Goal: Information Seeking & Learning: Learn about a topic

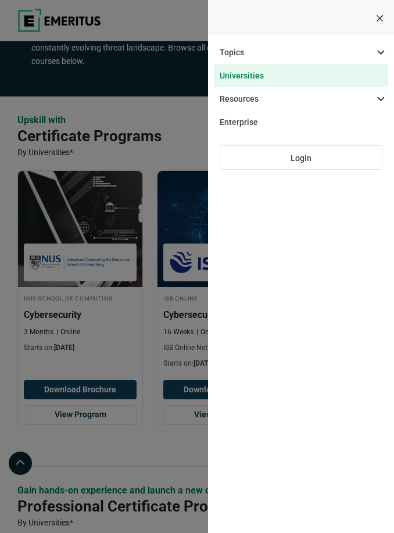
click at [253, 78] on link "Universities" at bounding box center [301, 75] width 174 height 23
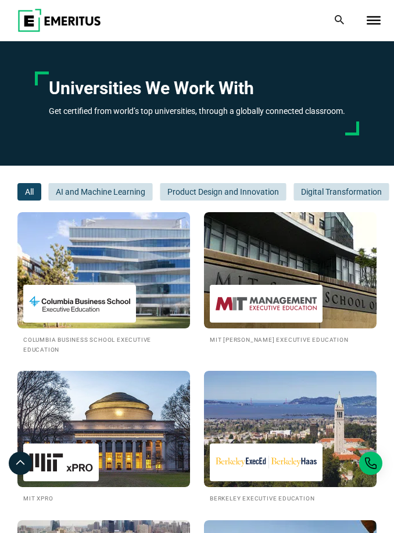
click at [371, 27] on div at bounding box center [373, 20] width 23 height 23
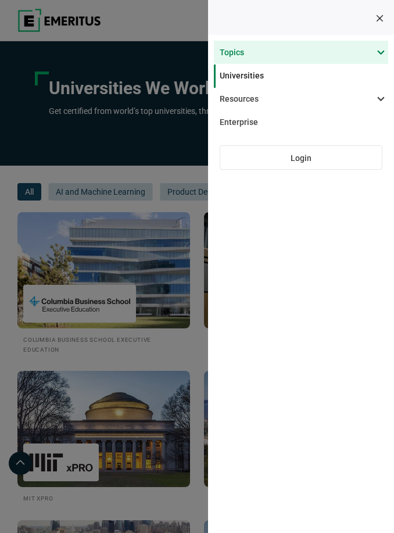
click at [373, 54] on span at bounding box center [295, 52] width 174 height 23
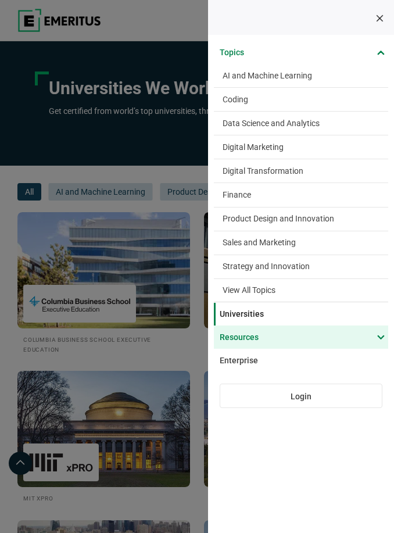
click at [380, 335] on span at bounding box center [295, 337] width 174 height 23
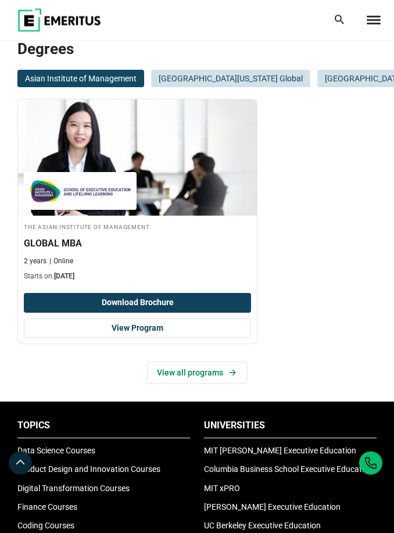
scroll to position [144, 0]
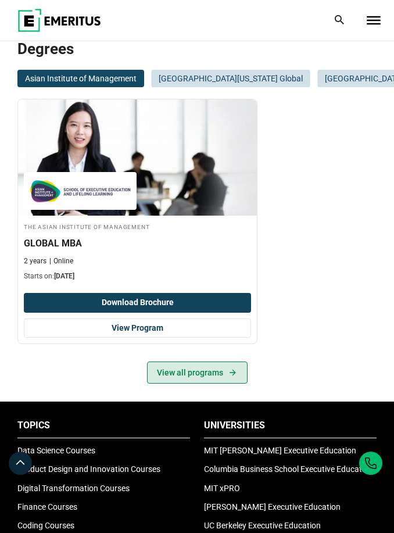
click at [219, 366] on link "View all programs" at bounding box center [197, 373] width 101 height 22
